Goal: Task Accomplishment & Management: Manage account settings

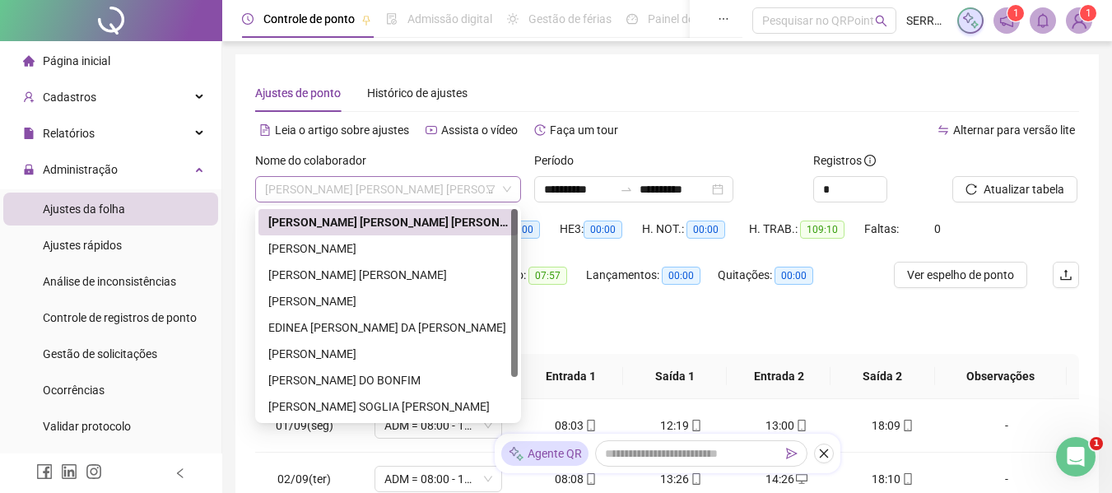
click at [469, 194] on span "[PERSON_NAME] [PERSON_NAME] [PERSON_NAME]" at bounding box center [388, 189] width 246 height 25
click at [351, 253] on div "[PERSON_NAME]" at bounding box center [387, 248] width 239 height 18
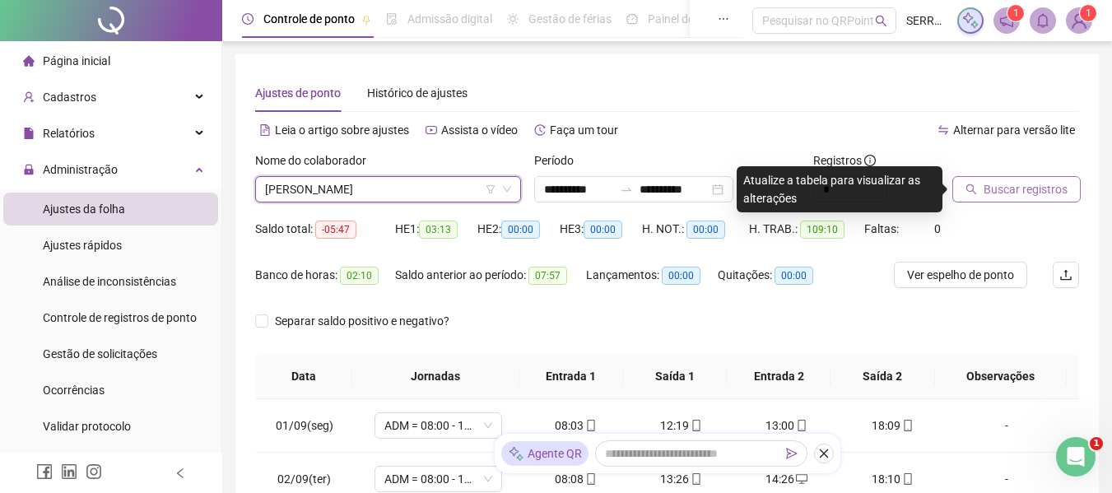
click at [1039, 192] on span "Buscar registros" at bounding box center [1025, 189] width 84 height 18
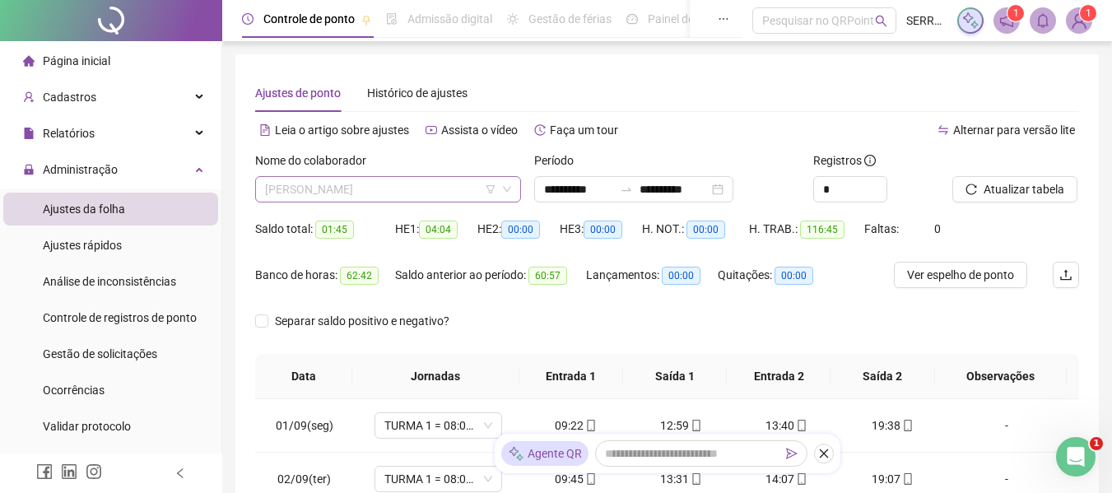
click at [407, 188] on span "[PERSON_NAME]" at bounding box center [388, 189] width 246 height 25
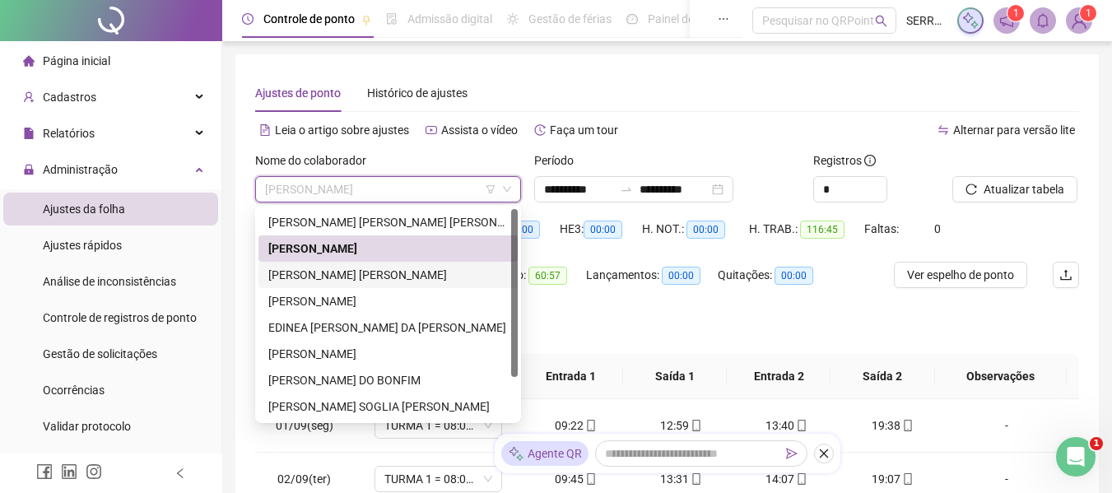
click at [379, 269] on div "[PERSON_NAME] [PERSON_NAME]" at bounding box center [387, 275] width 239 height 18
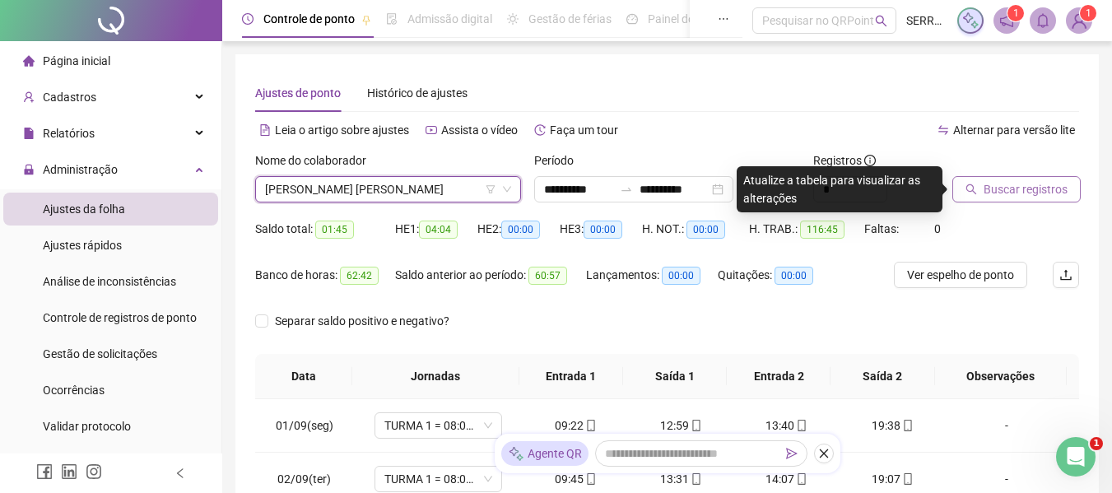
click at [986, 188] on span "Buscar registros" at bounding box center [1025, 189] width 84 height 18
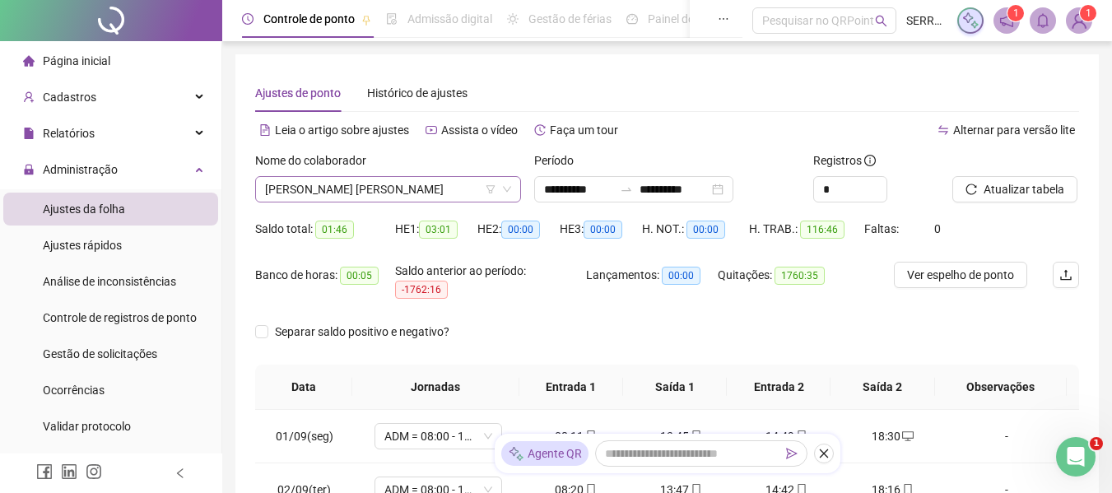
click at [448, 193] on span "[PERSON_NAME] [PERSON_NAME]" at bounding box center [388, 189] width 246 height 25
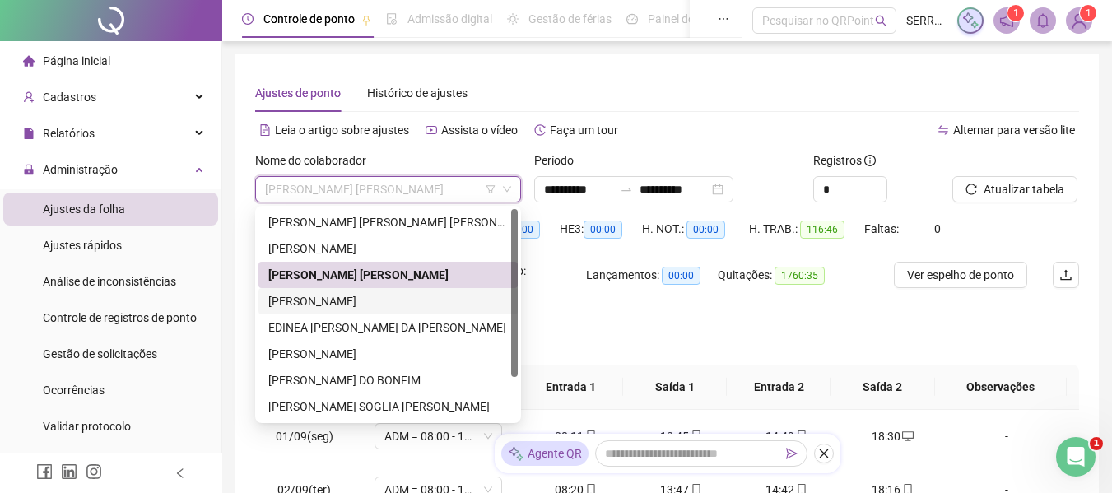
click at [360, 295] on div "[PERSON_NAME]" at bounding box center [387, 301] width 239 height 18
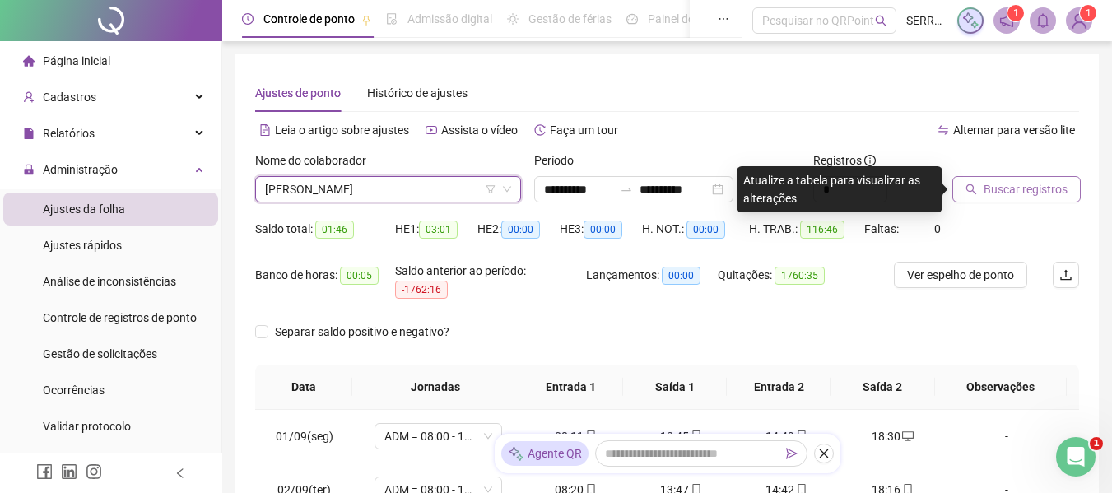
click at [1013, 187] on span "Buscar registros" at bounding box center [1025, 189] width 84 height 18
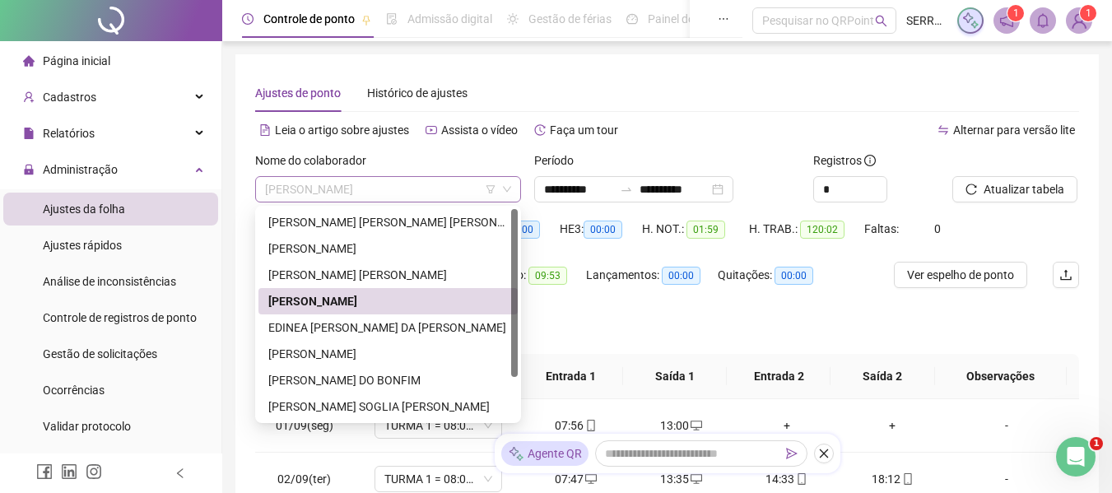
click at [421, 190] on span "[PERSON_NAME]" at bounding box center [388, 189] width 246 height 25
click at [340, 323] on div "EDINEA [PERSON_NAME] DA [PERSON_NAME]" at bounding box center [387, 327] width 239 height 18
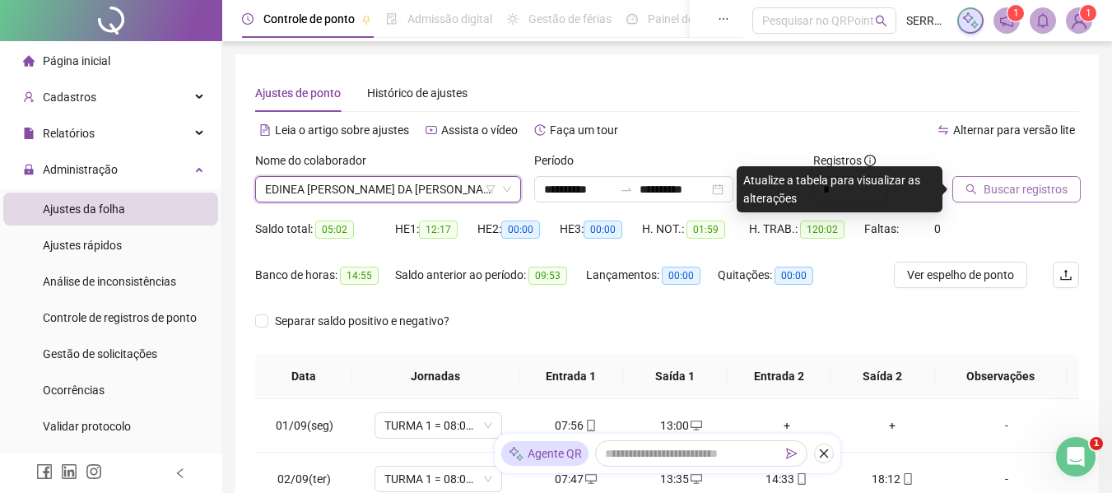
click at [1024, 196] on span "Buscar registros" at bounding box center [1025, 189] width 84 height 18
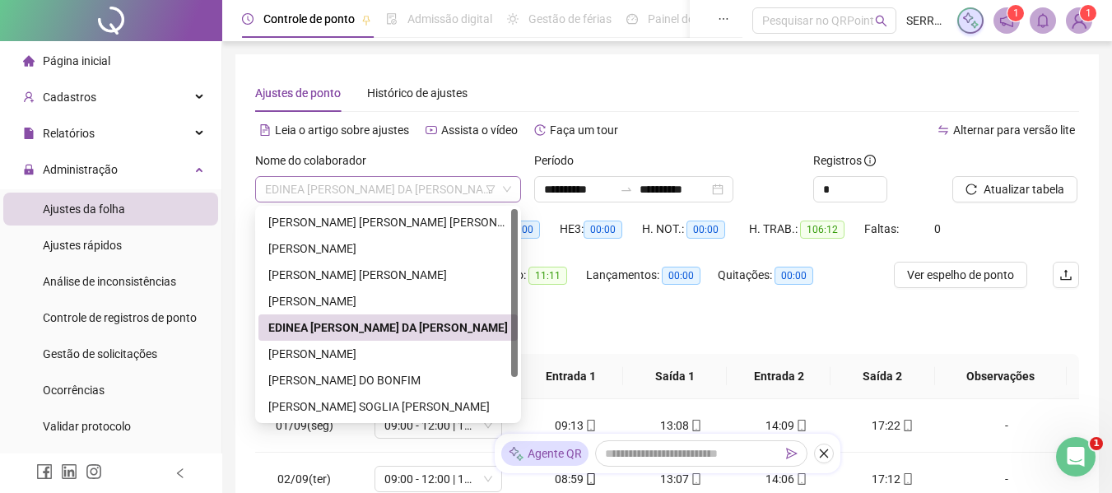
click at [460, 191] on span "EDINEA [PERSON_NAME] DA [PERSON_NAME]" at bounding box center [388, 189] width 246 height 25
click at [372, 358] on div "[PERSON_NAME]" at bounding box center [387, 354] width 239 height 18
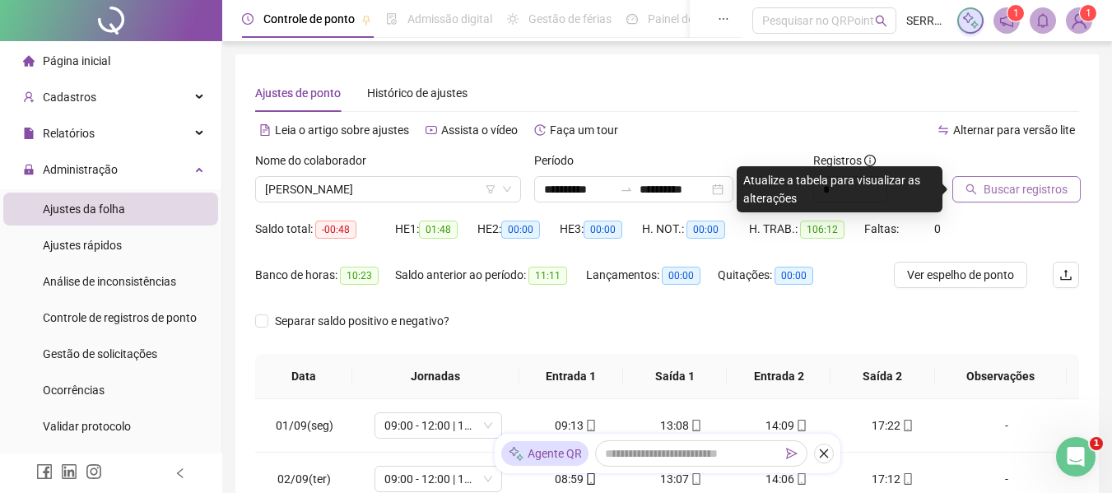
click at [1011, 183] on span "Buscar registros" at bounding box center [1025, 189] width 84 height 18
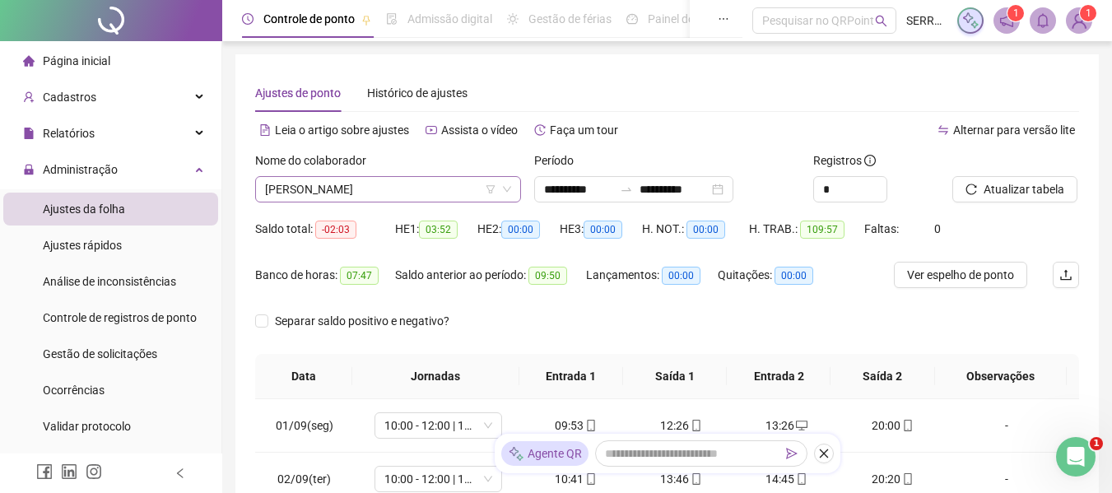
click at [439, 191] on span "[PERSON_NAME]" at bounding box center [388, 189] width 246 height 25
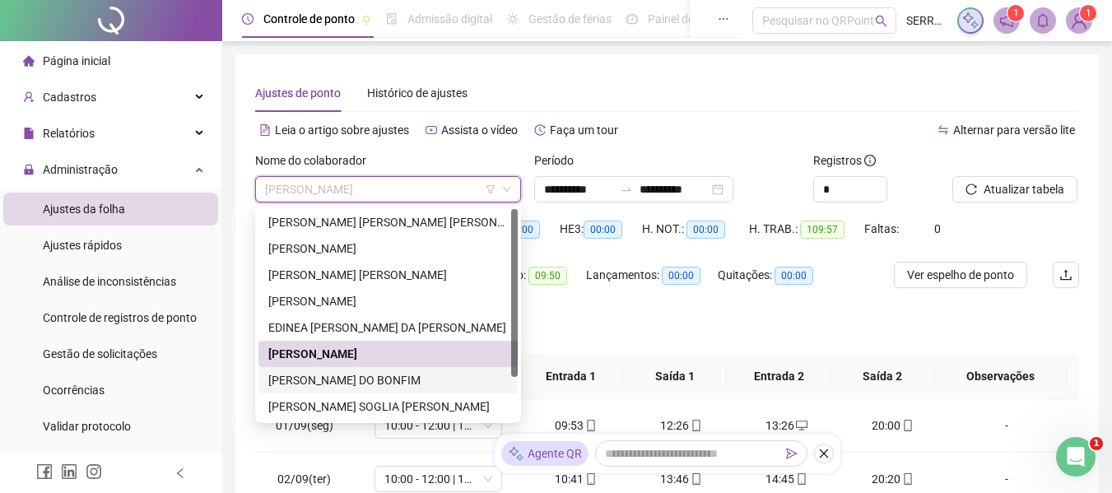
click at [355, 377] on div "[PERSON_NAME] DO BONFIM" at bounding box center [387, 380] width 239 height 18
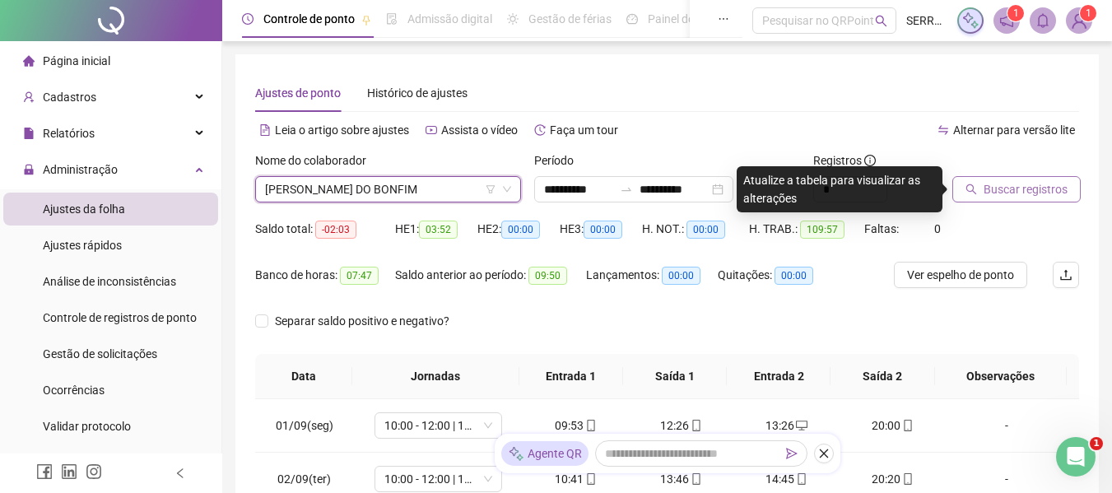
click at [992, 188] on span "Buscar registros" at bounding box center [1025, 189] width 84 height 18
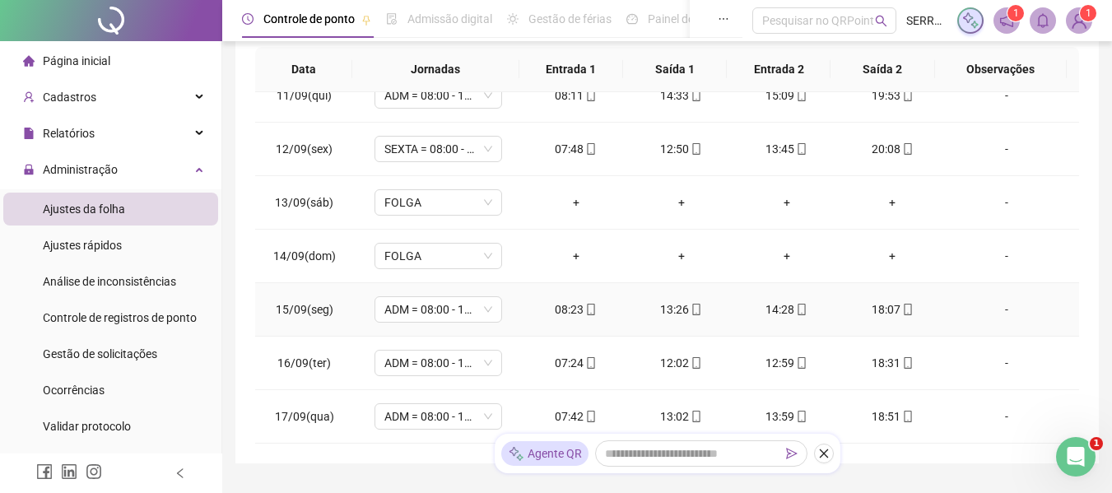
scroll to position [388, 0]
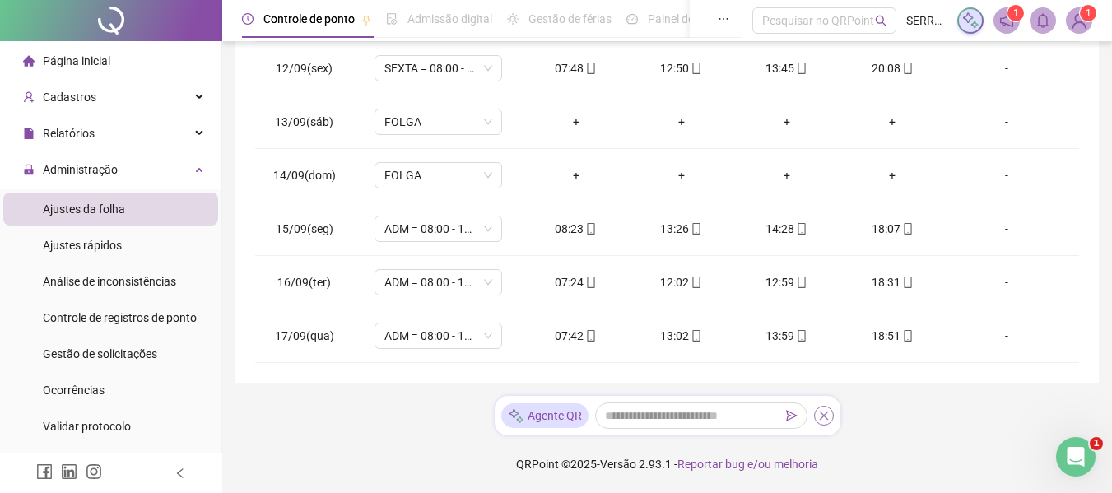
click at [825, 411] on icon "close" at bounding box center [824, 416] width 12 height 12
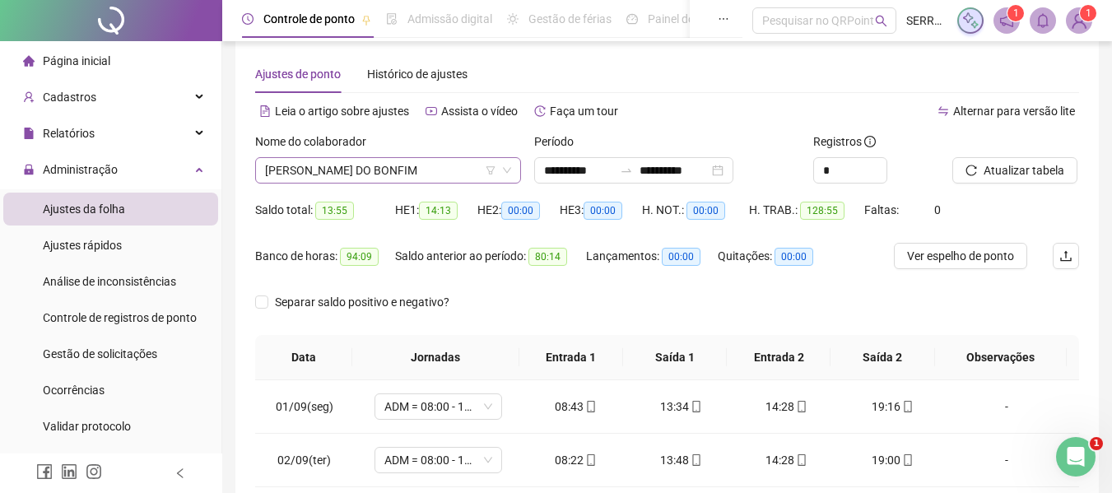
scroll to position [0, 0]
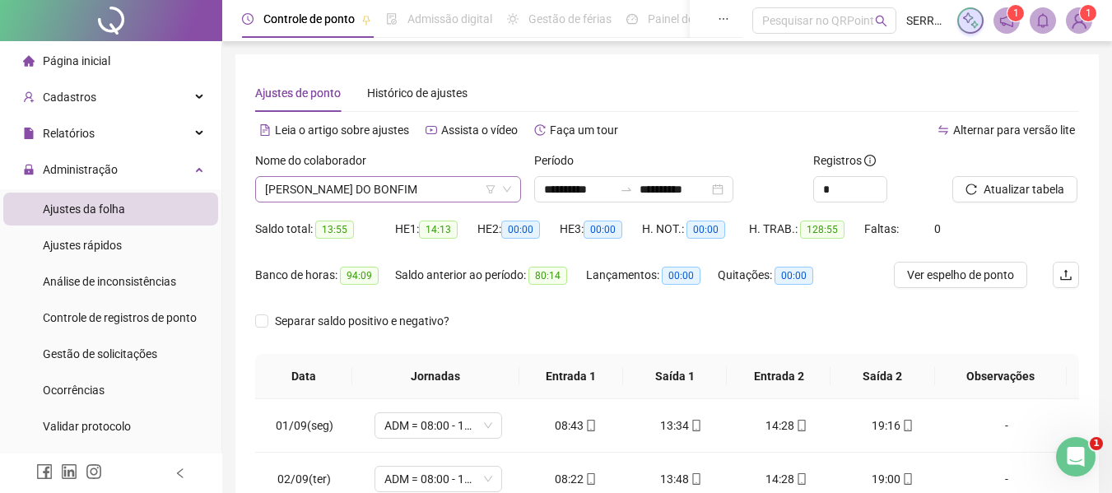
click at [428, 190] on span "[PERSON_NAME] DO BONFIM" at bounding box center [388, 189] width 246 height 25
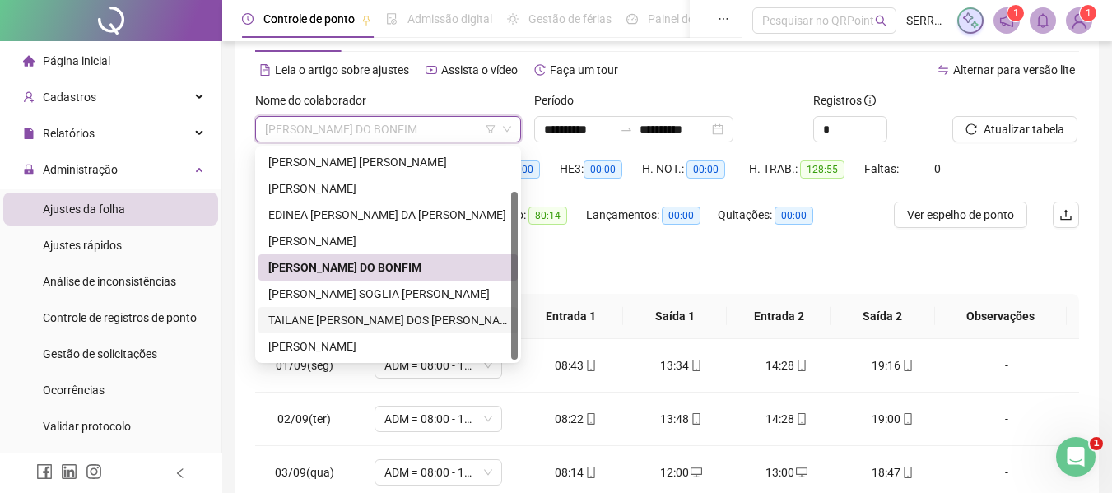
scroll to position [82, 0]
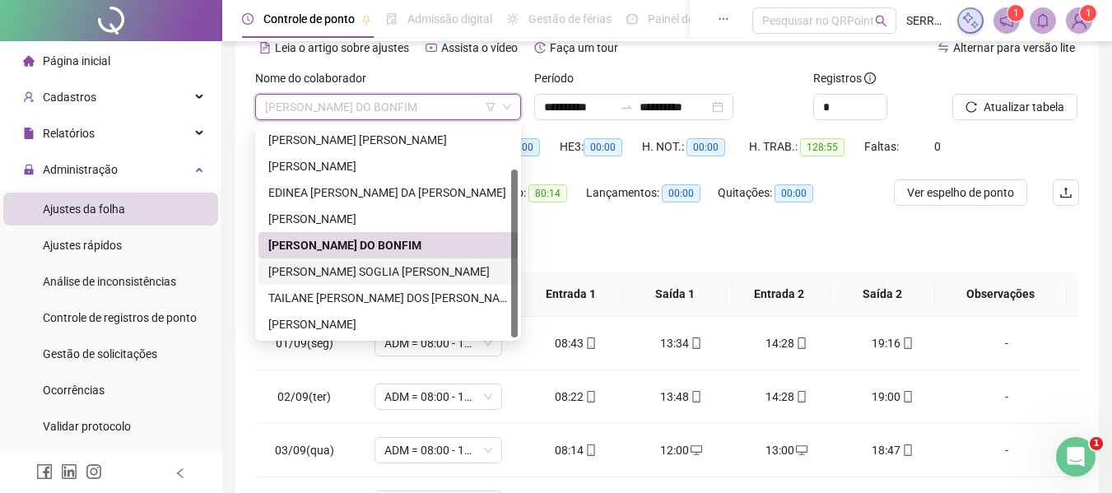
click at [324, 267] on div "[PERSON_NAME] SOGLIA [PERSON_NAME]" at bounding box center [387, 272] width 239 height 18
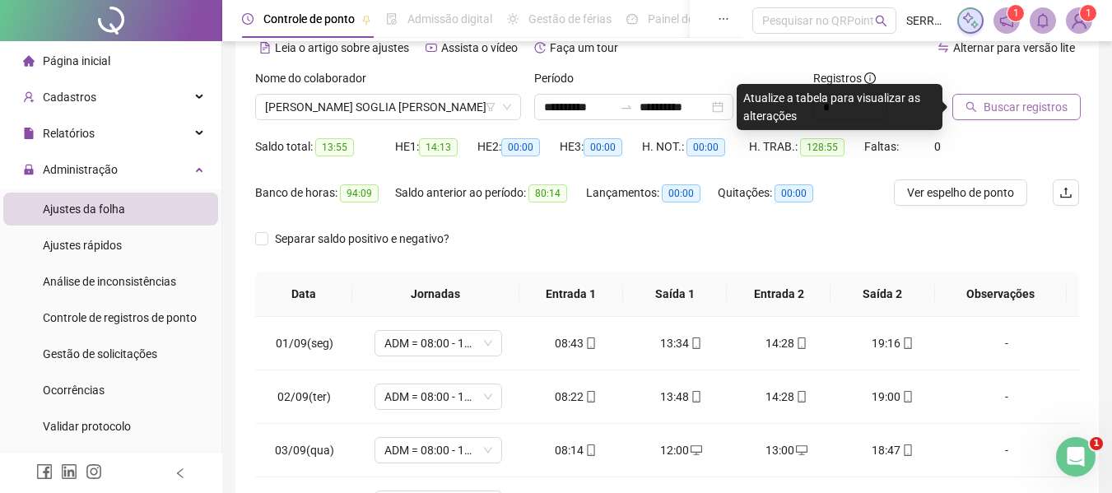
click at [997, 115] on span "Buscar registros" at bounding box center [1025, 107] width 84 height 18
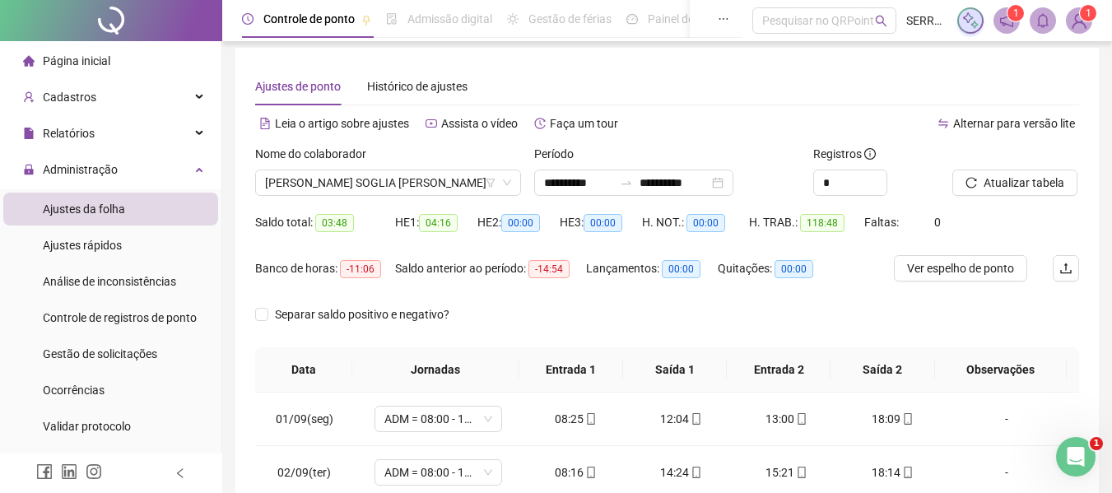
scroll to position [0, 0]
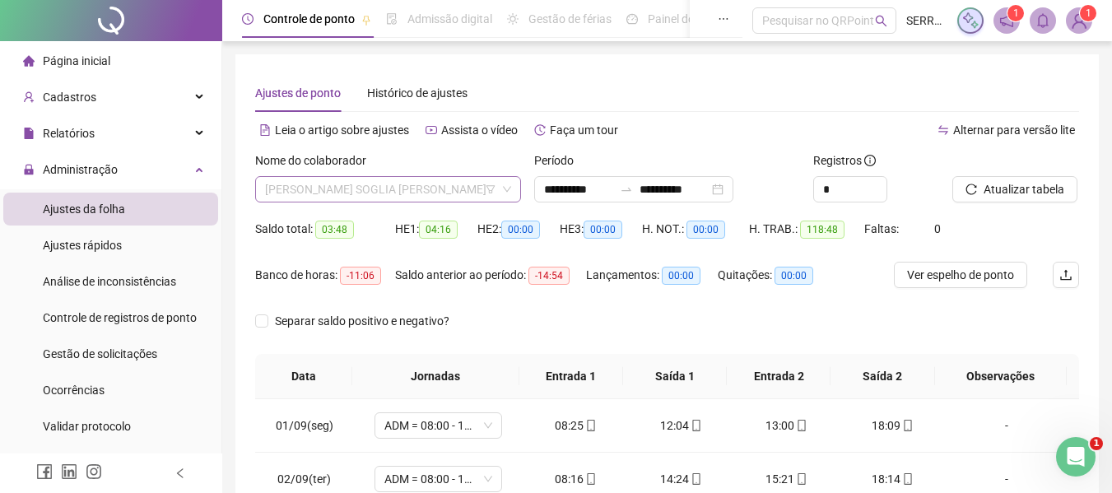
click at [440, 198] on span "[PERSON_NAME] SOGLIA [PERSON_NAME]" at bounding box center [388, 189] width 246 height 25
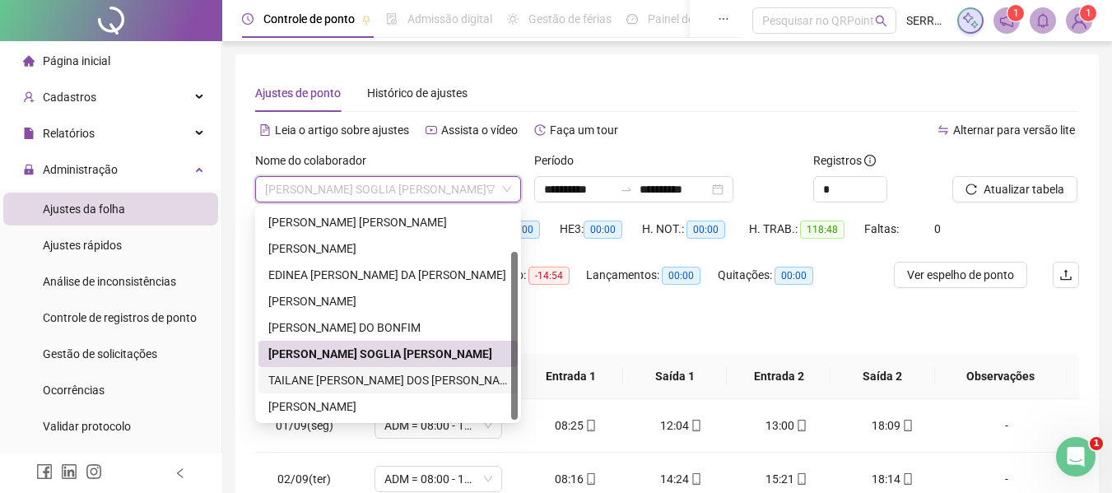
click at [371, 379] on div "TAILANE [PERSON_NAME] DOS [PERSON_NAME]" at bounding box center [387, 380] width 239 height 18
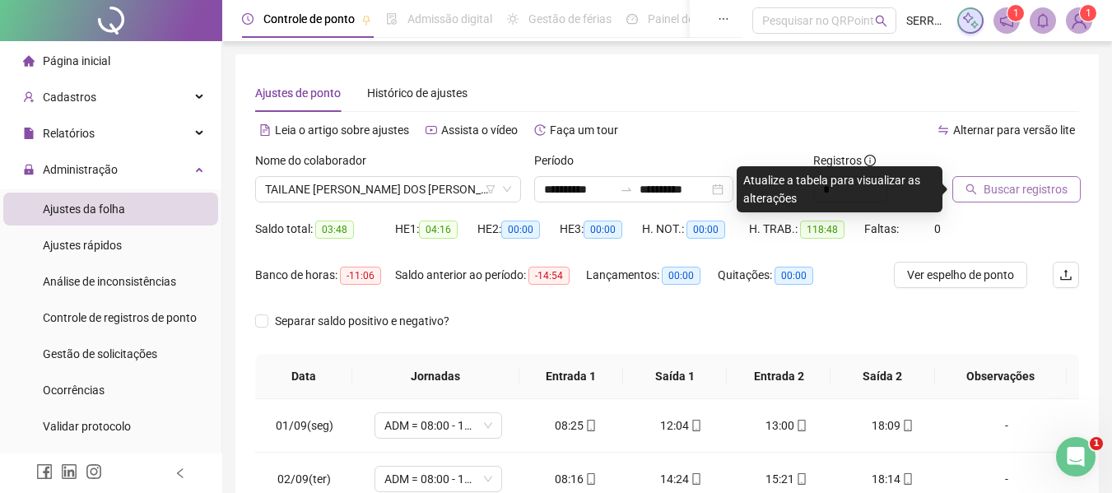
click at [1057, 184] on span "Buscar registros" at bounding box center [1025, 189] width 84 height 18
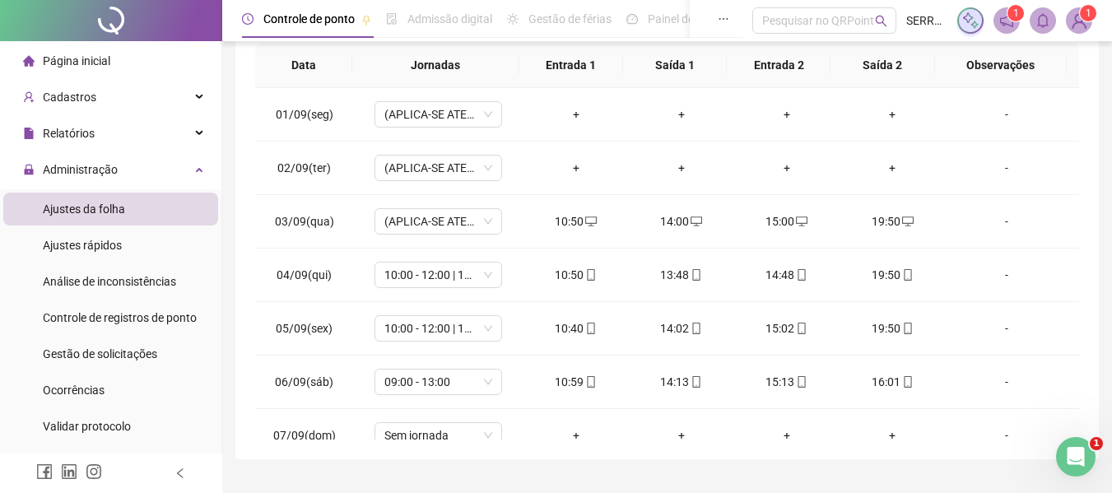
scroll to position [329, 0]
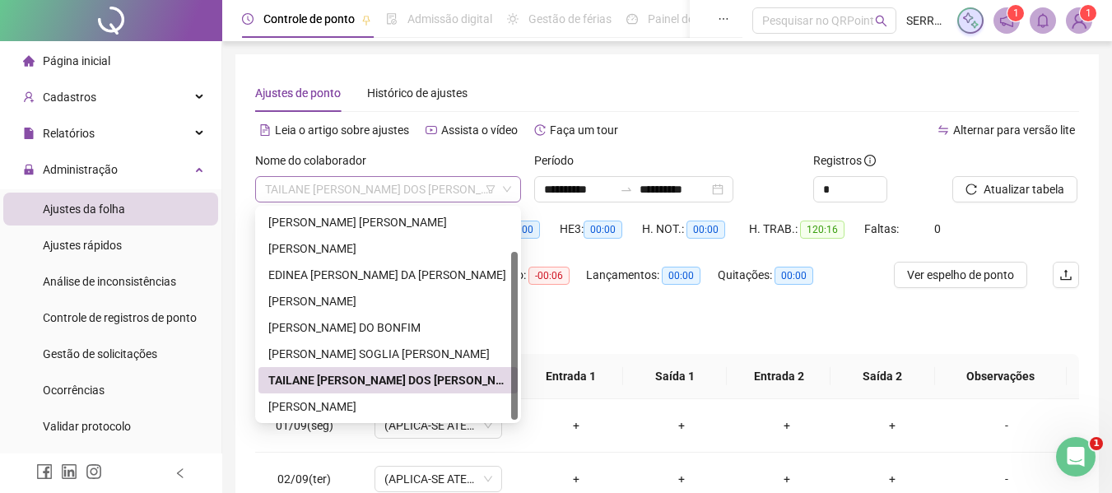
click at [418, 195] on span "TAILANE [PERSON_NAME] DOS [PERSON_NAME]" at bounding box center [388, 189] width 246 height 25
click at [355, 403] on div "[PERSON_NAME]" at bounding box center [387, 406] width 239 height 18
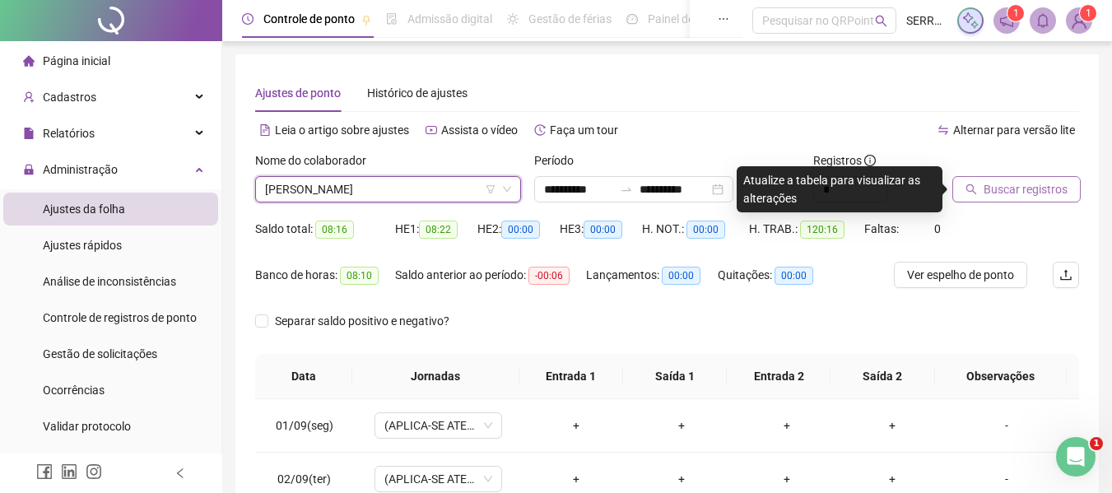
click at [992, 192] on span "Buscar registros" at bounding box center [1025, 189] width 84 height 18
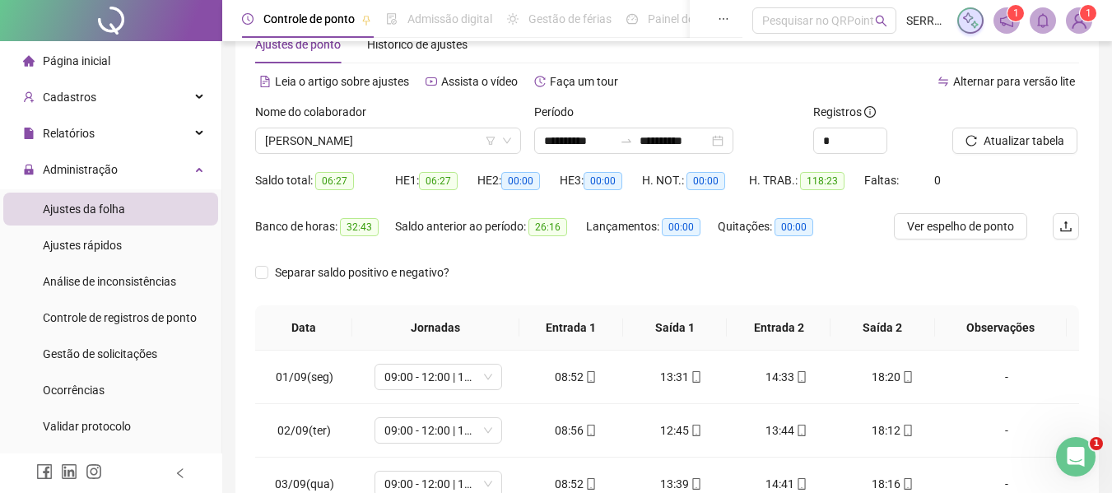
scroll to position [0, 0]
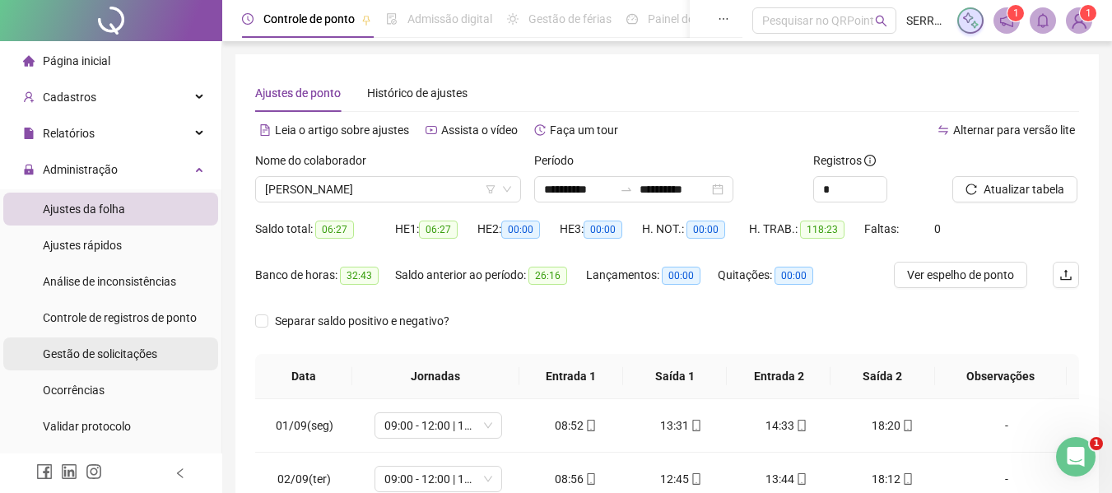
drag, startPoint x: 127, startPoint y: 352, endPoint x: 140, endPoint y: 348, distance: 13.8
click at [128, 352] on span "Gestão de solicitações" at bounding box center [100, 353] width 114 height 13
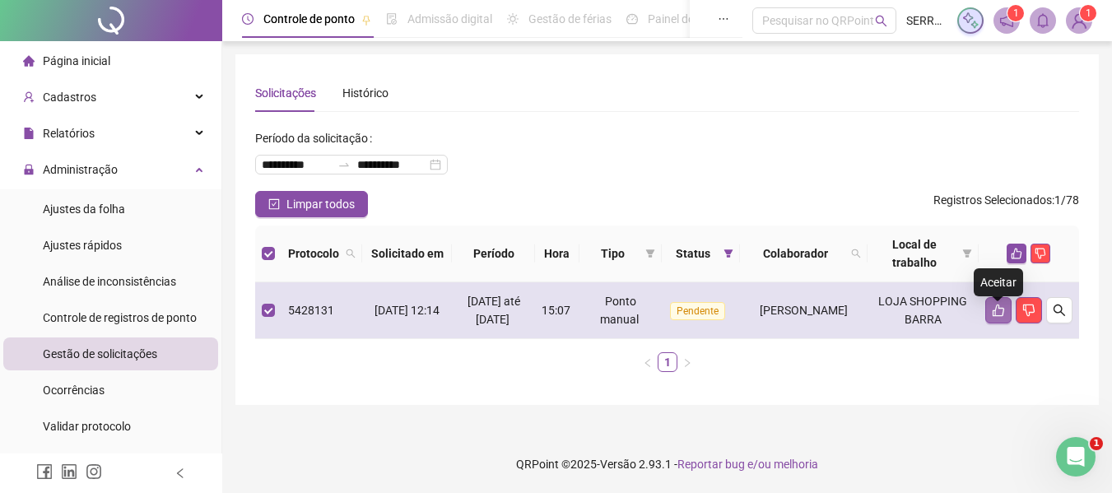
click at [1002, 317] on icon "like" at bounding box center [998, 310] width 12 height 12
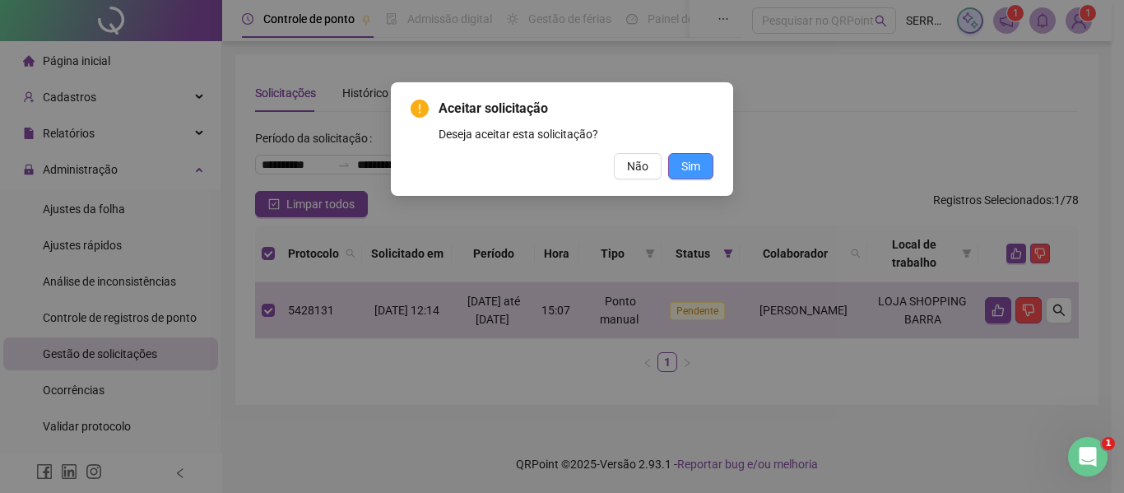
click at [700, 165] on span "Sim" at bounding box center [690, 166] width 19 height 18
